Goal: Transaction & Acquisition: Purchase product/service

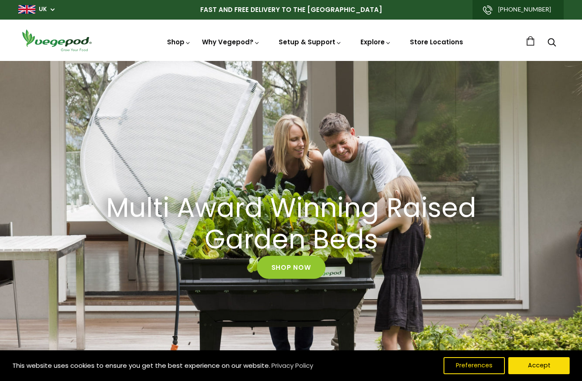
click at [186, 52] on div "Shop Vegepod Bundles Vegepods Stands & Trolleys Kitchen Garden Accessories & Ot…" at bounding box center [291, 40] width 546 height 24
click at [291, 61] on span "Vegepod Bundles" at bounding box center [291, 61] width 0 height 0
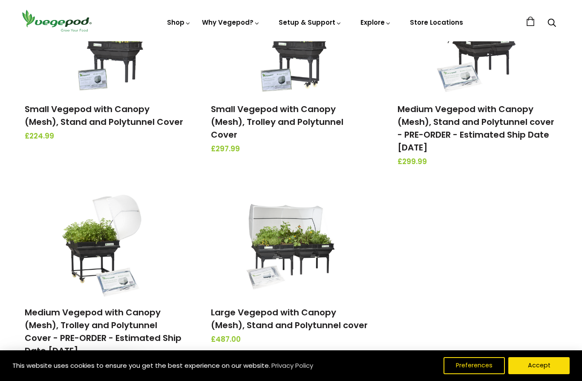
scroll to position [201, 0]
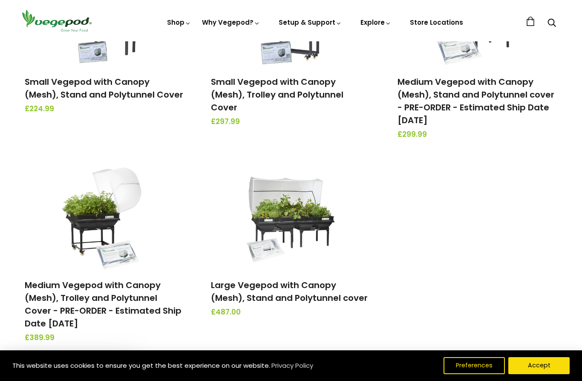
click at [324, 290] on link "Large Vegepod with Canopy (Mesh), Stand and Polytunnel cover" at bounding box center [289, 291] width 157 height 25
